Goal: Obtain resource: Download file/media

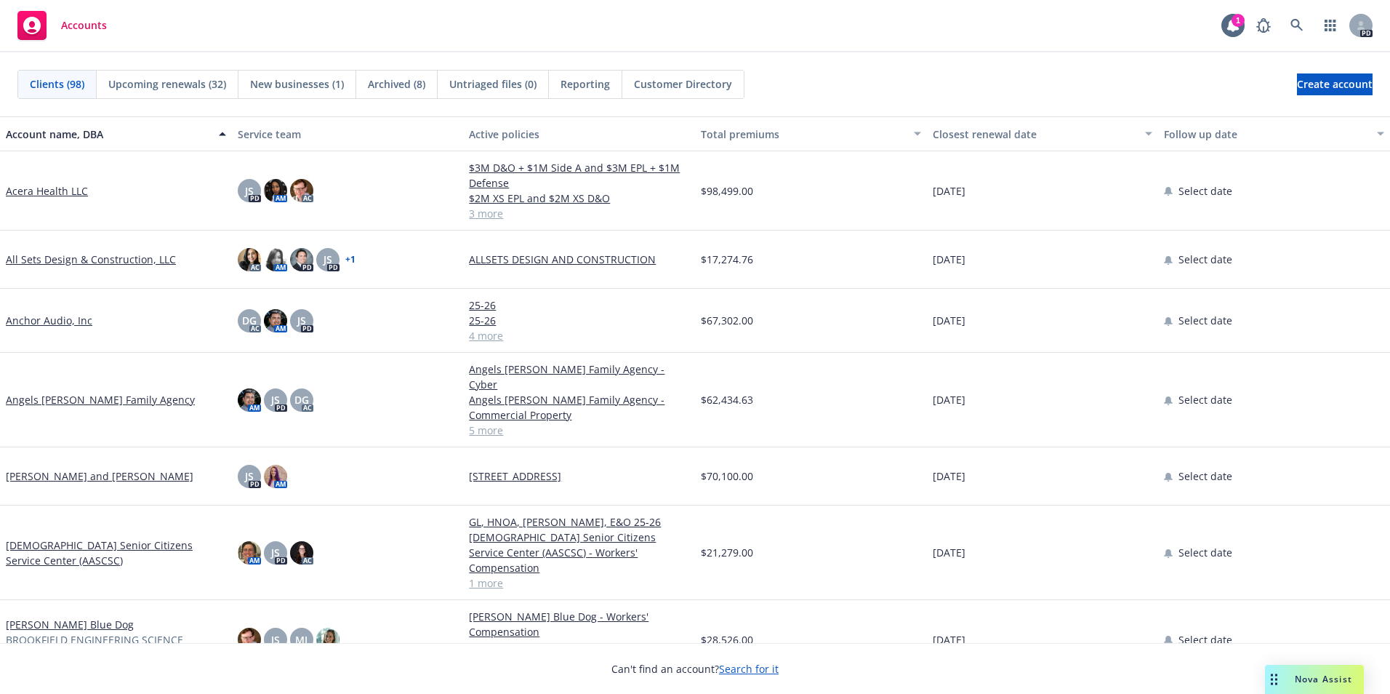
click at [60, 131] on div "Account name, DBA" at bounding box center [108, 133] width 204 height 15
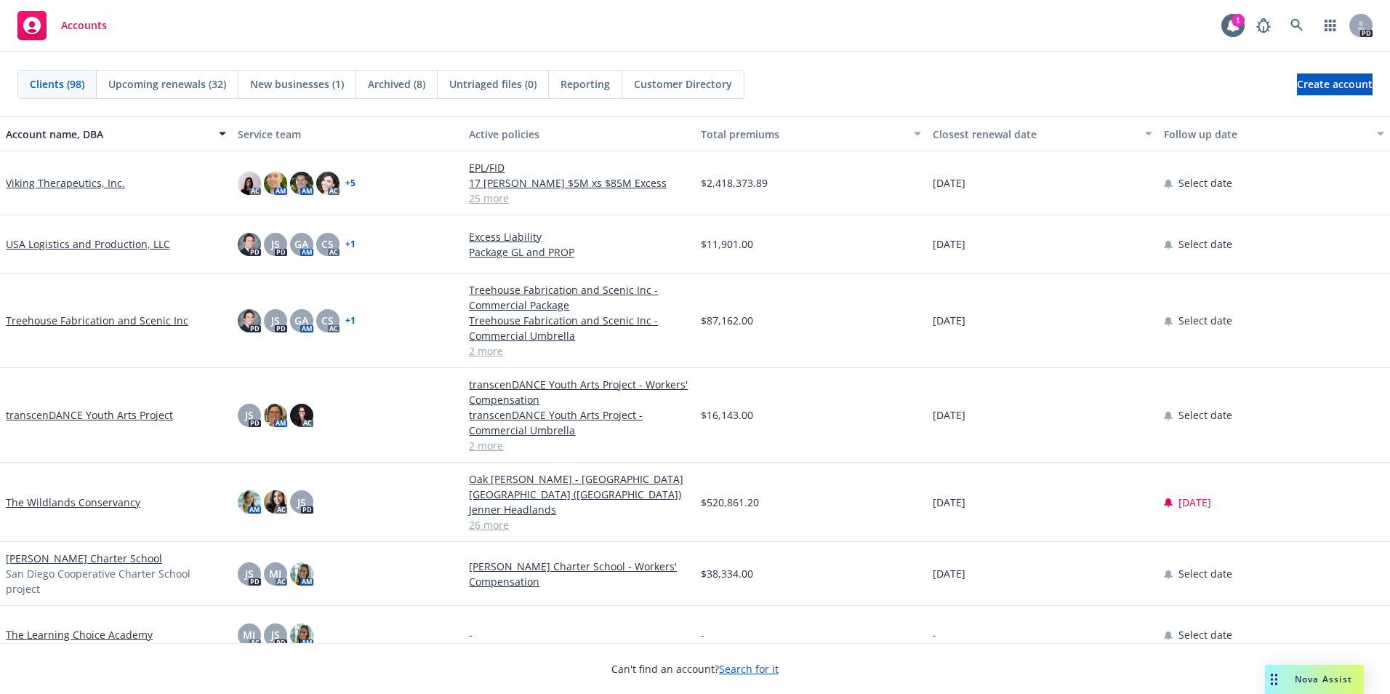
click at [81, 20] on span "Accounts" at bounding box center [84, 26] width 46 height 12
click at [963, 137] on div "Closest renewal date" at bounding box center [1035, 133] width 204 height 15
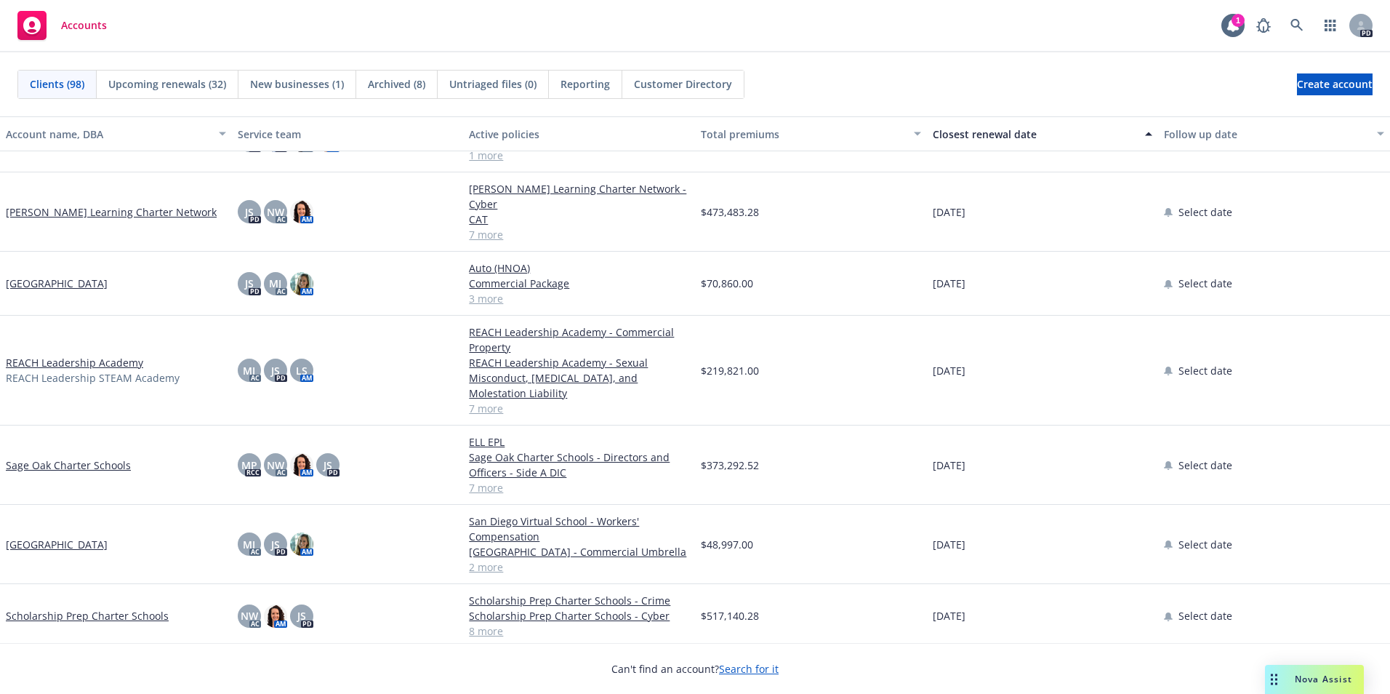
scroll to position [3926, 0]
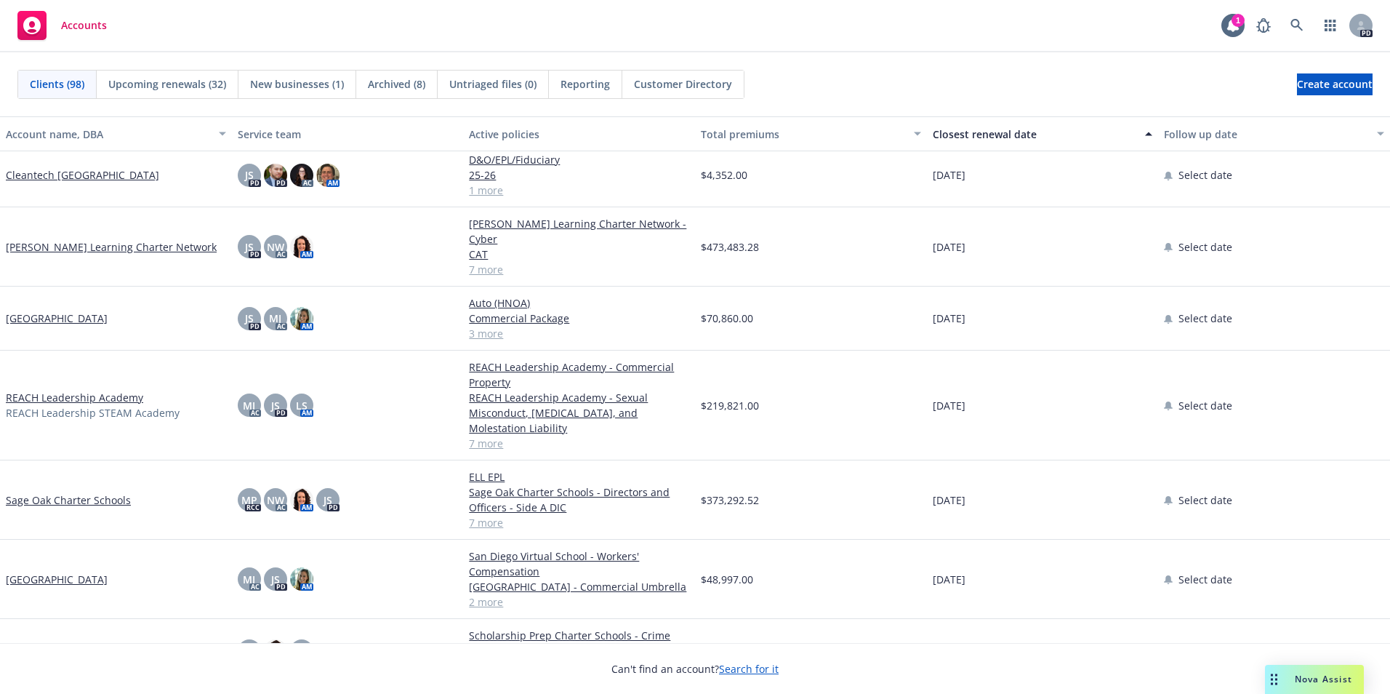
click at [81, 167] on link "Cleantech [GEOGRAPHIC_DATA]" at bounding box center [82, 174] width 153 height 15
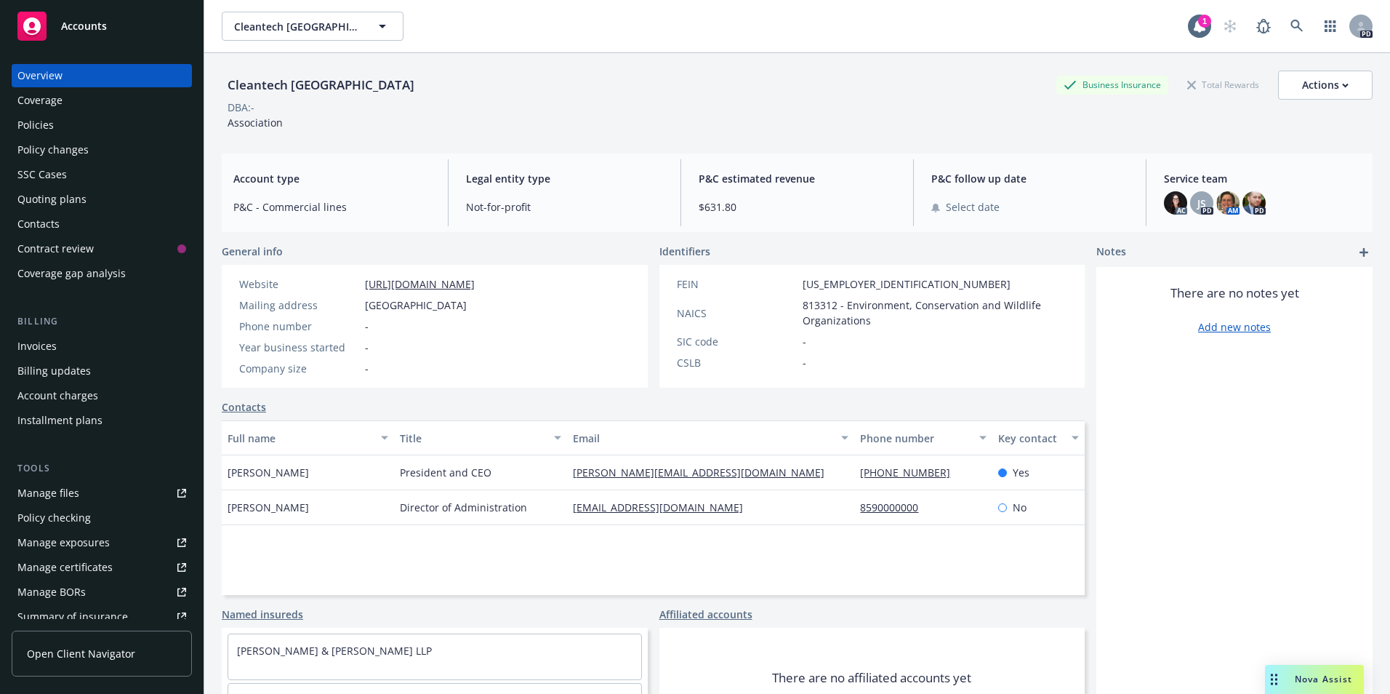
click at [87, 23] on span "Accounts" at bounding box center [84, 26] width 46 height 12
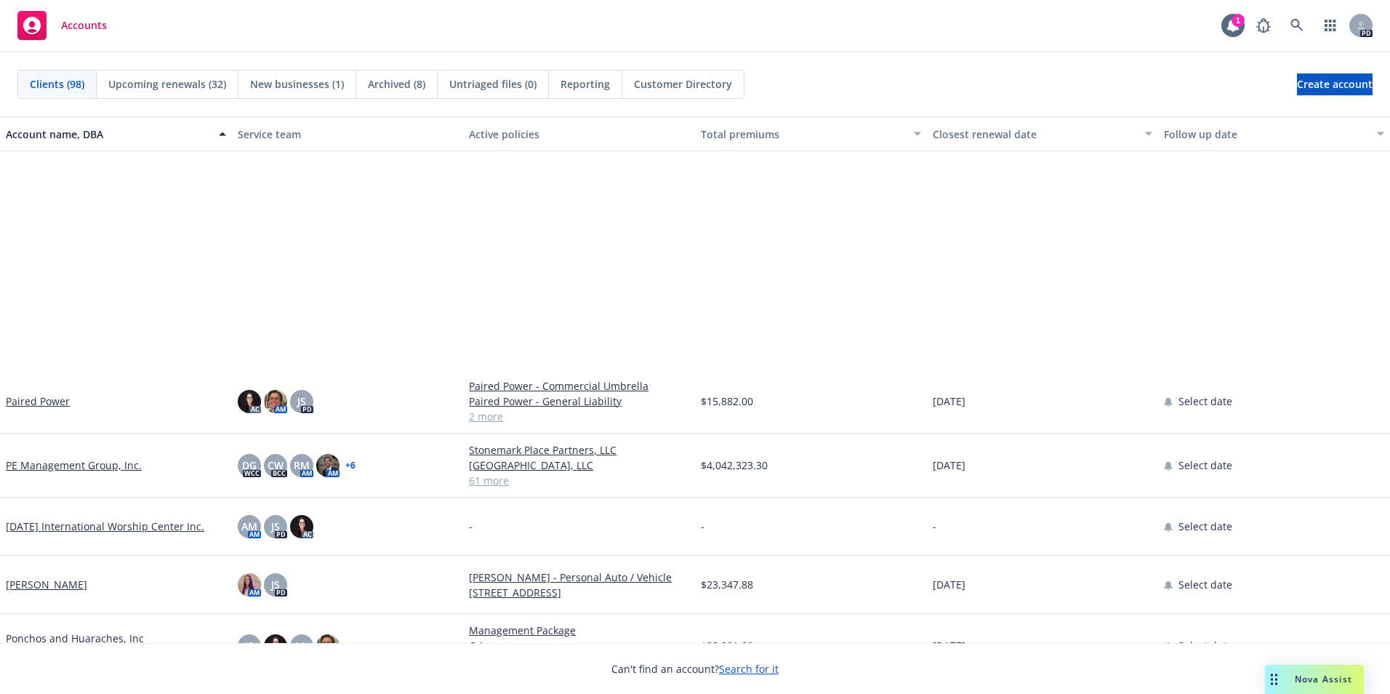
scroll to position [3853, 0]
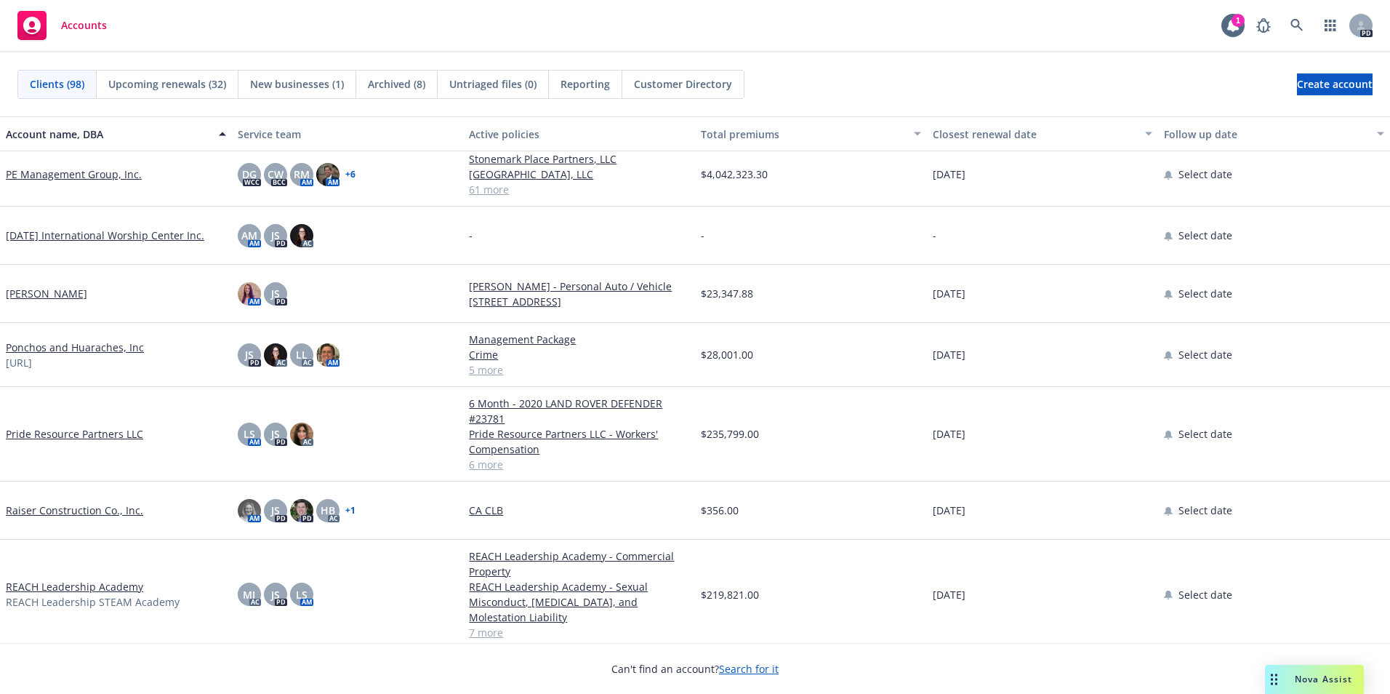
click at [63, 350] on link "Ponchos and Huaraches, Inc" at bounding box center [75, 346] width 138 height 15
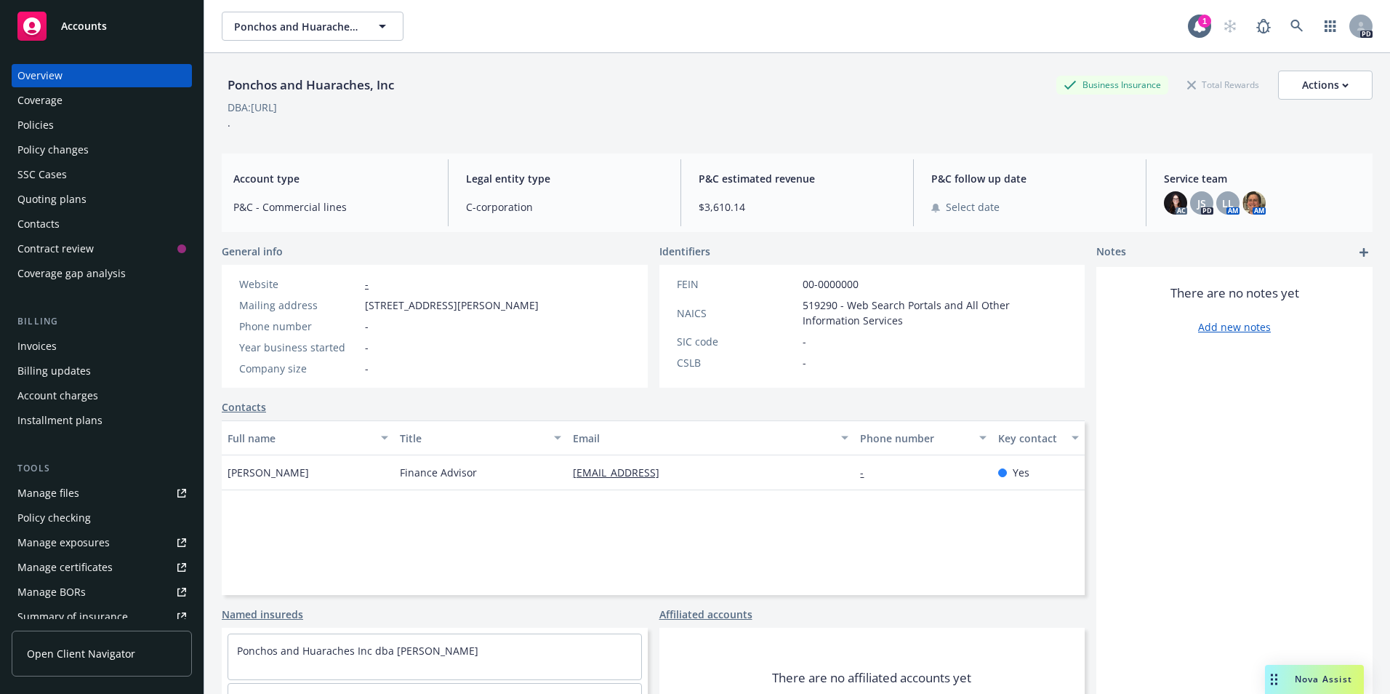
click at [24, 125] on div "Policies" at bounding box center [35, 124] width 36 height 23
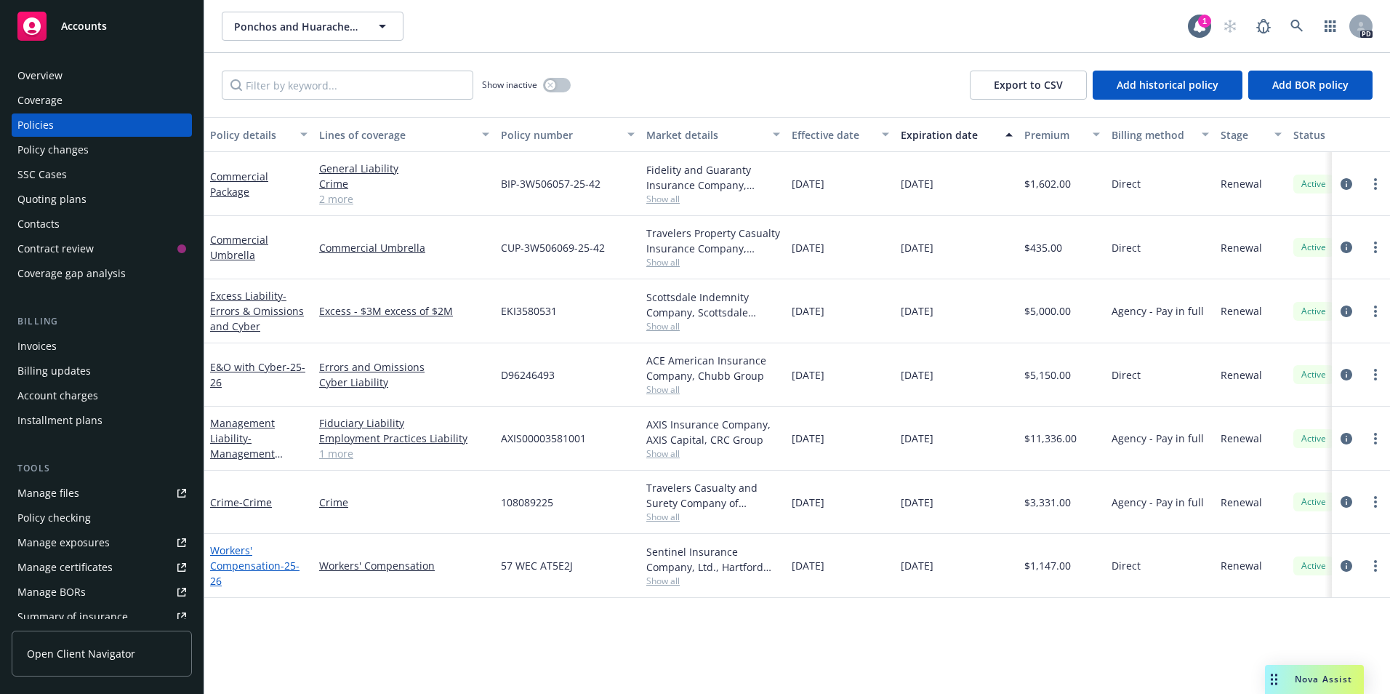
click at [255, 563] on link "Workers' Compensation - 25-26" at bounding box center [254, 565] width 89 height 44
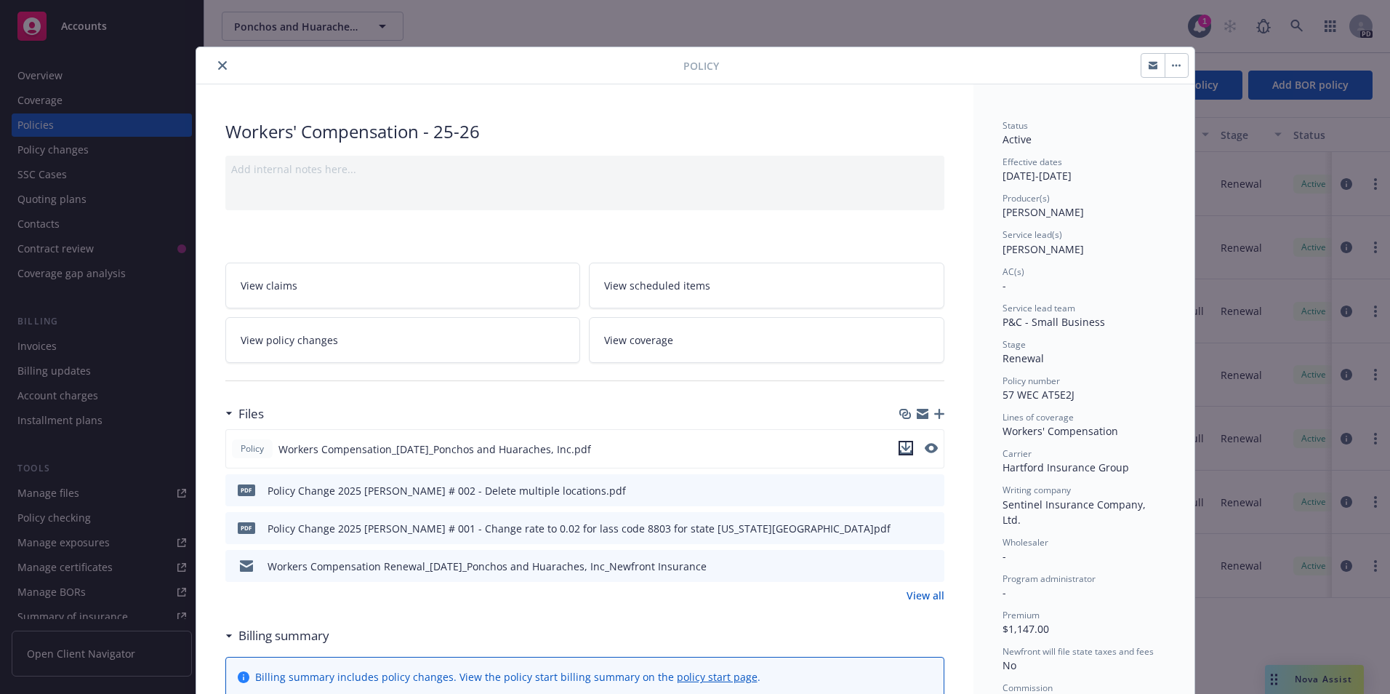
click at [900, 449] on icon "download file" at bounding box center [906, 448] width 12 height 12
